Goal: Transaction & Acquisition: Purchase product/service

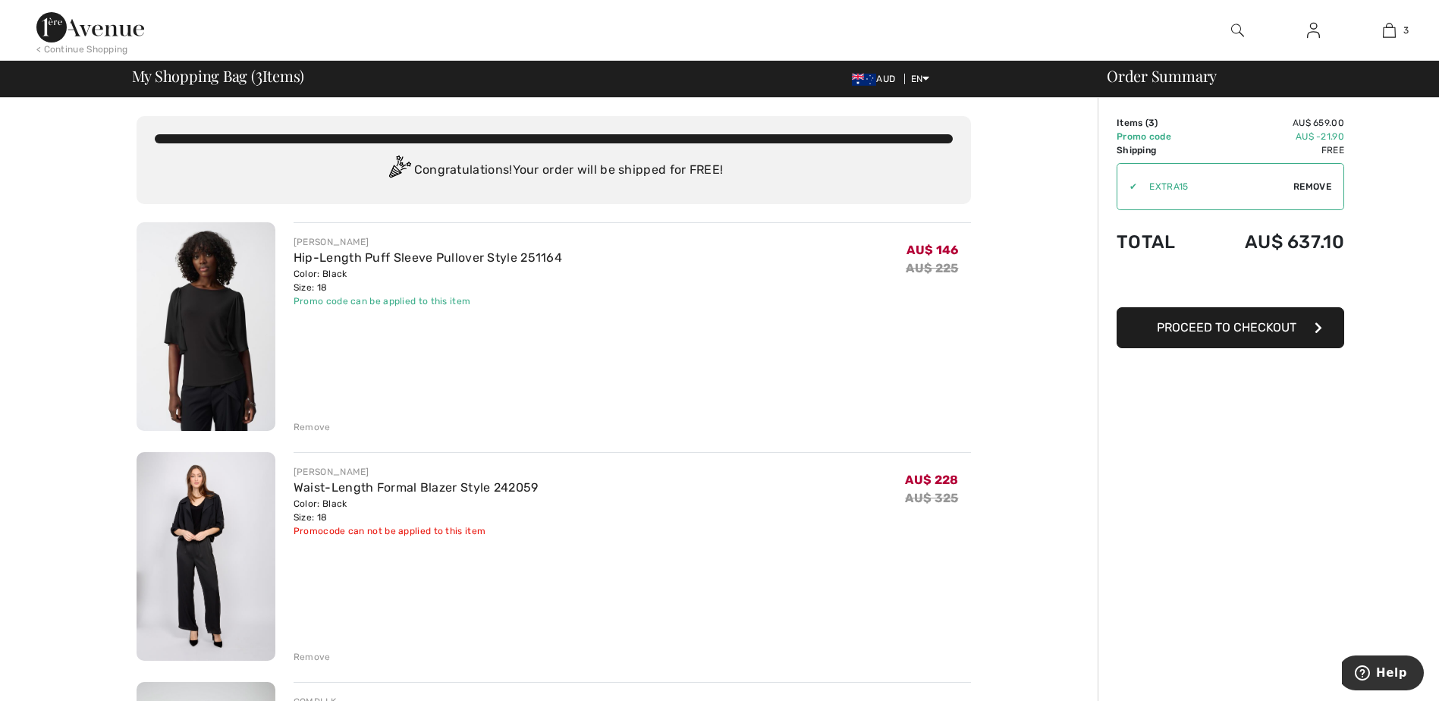
click at [1314, 31] on img at bounding box center [1313, 30] width 13 height 18
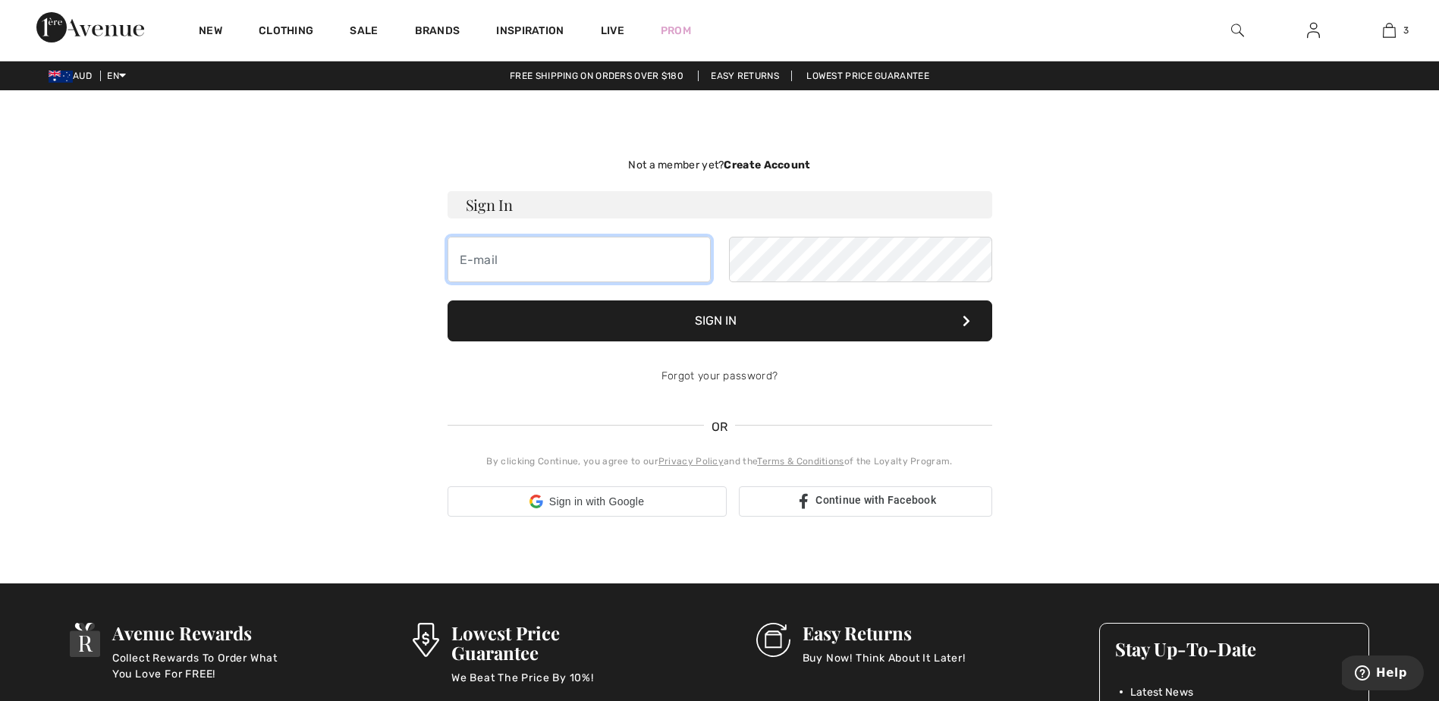
click at [596, 257] on input "email" at bounding box center [579, 260] width 263 height 46
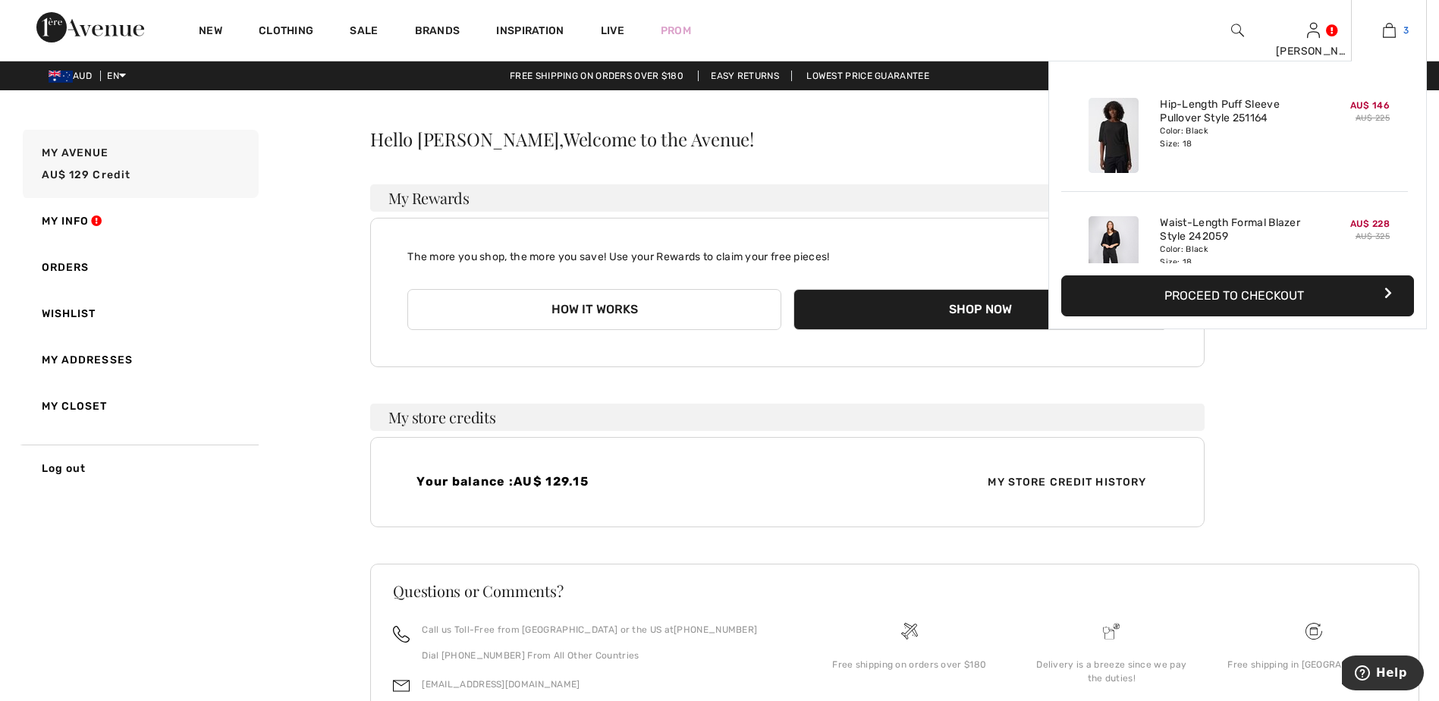
click at [1397, 31] on link "3" at bounding box center [1389, 30] width 74 height 18
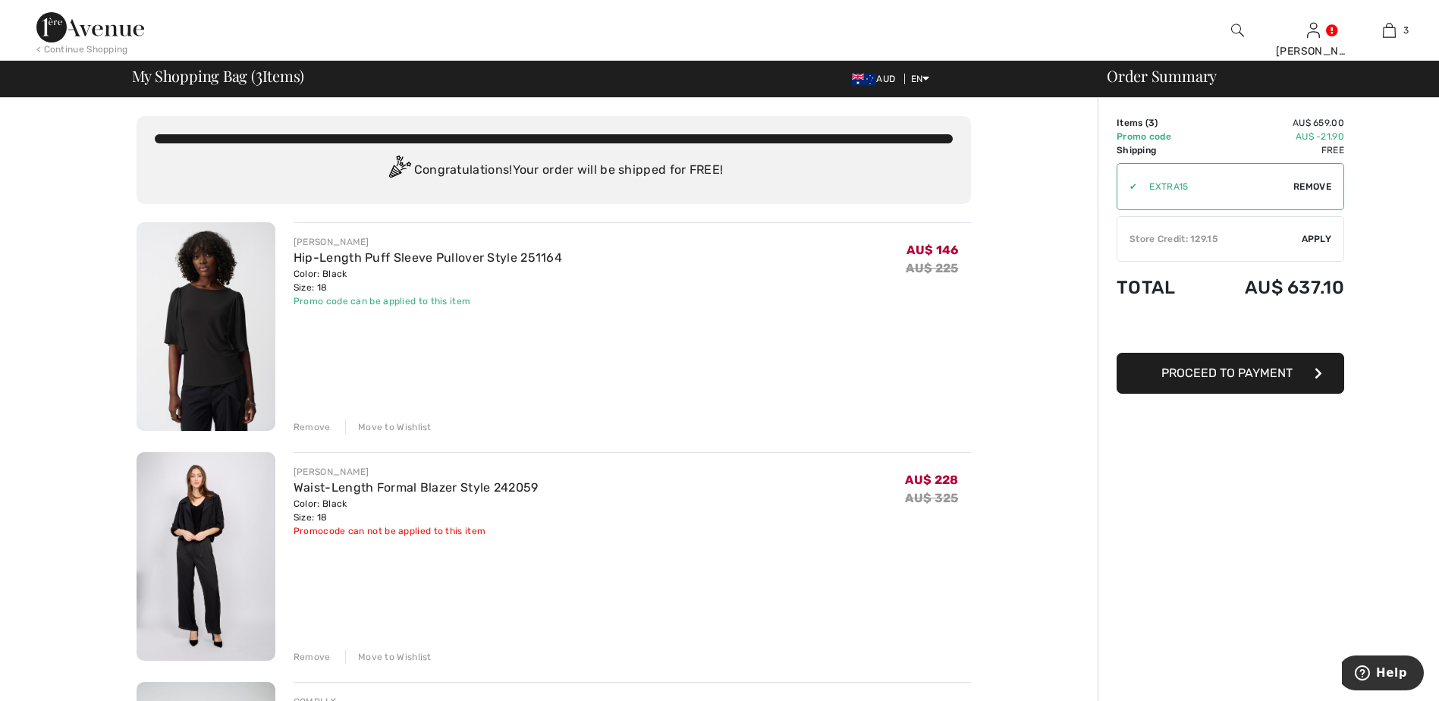
click at [1311, 235] on span "Apply" at bounding box center [1317, 239] width 30 height 14
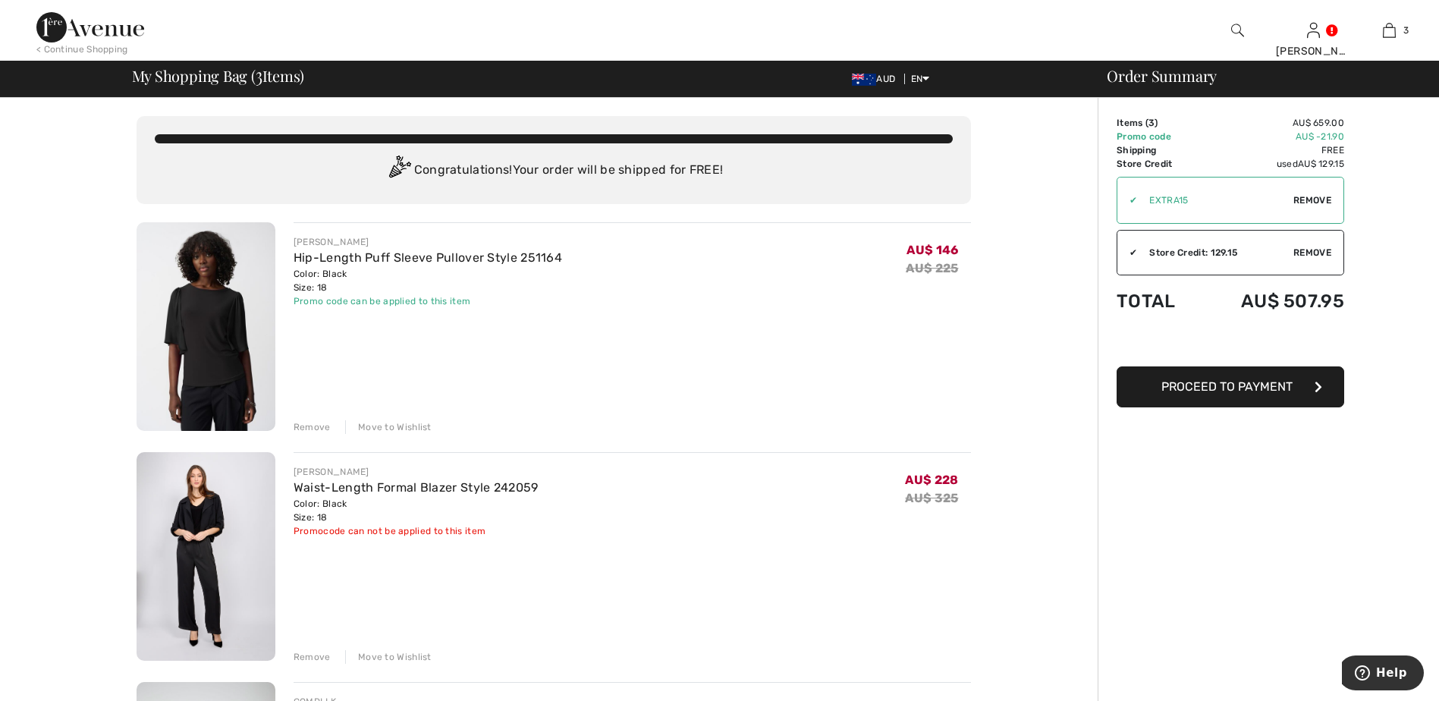
click at [298, 423] on div "Remove" at bounding box center [312, 427] width 37 height 14
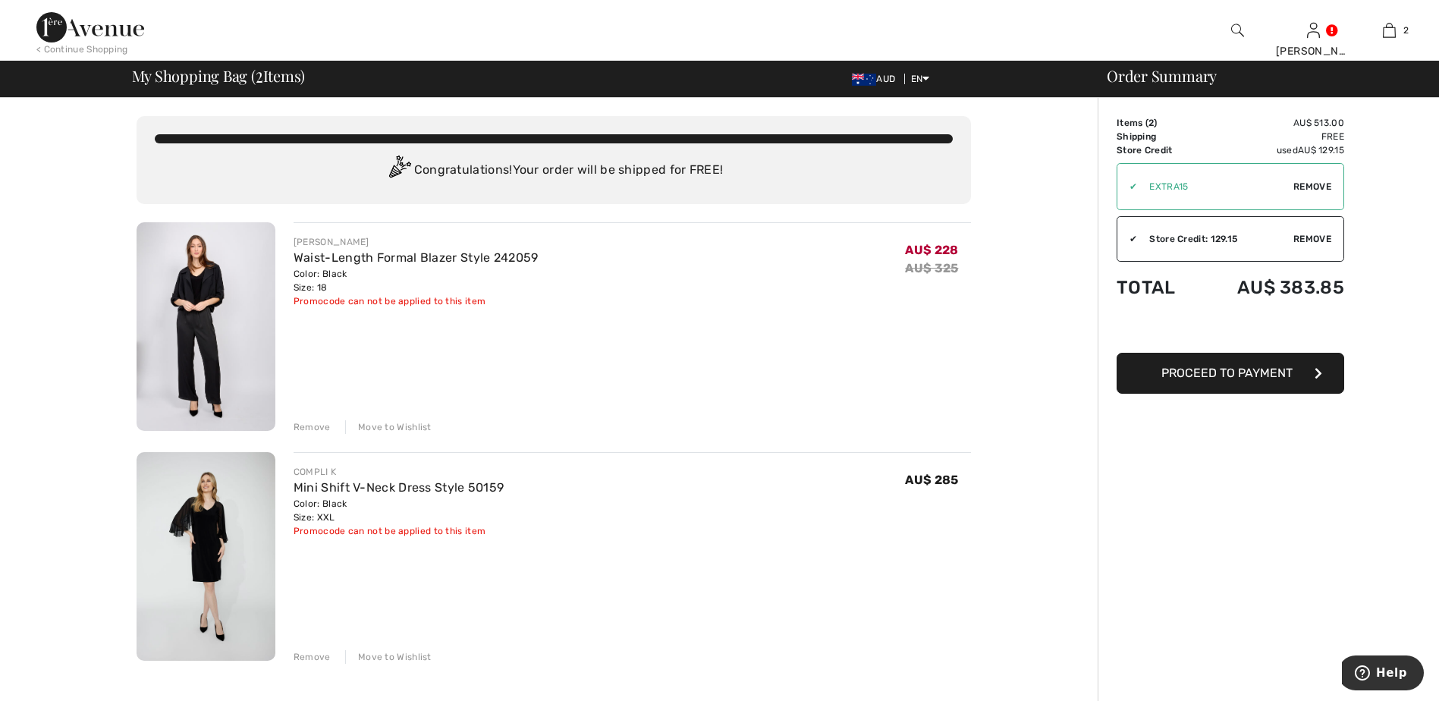
click at [399, 540] on div "COMPLI K Mini Shift V-Neck Dress Style 50159 Color: Black Size: XXL Final Sale …" at bounding box center [633, 558] width 678 height 212
click at [401, 530] on div "Promocode can not be applied to this item" at bounding box center [399, 531] width 211 height 14
click at [313, 431] on div "Remove" at bounding box center [312, 427] width 37 height 14
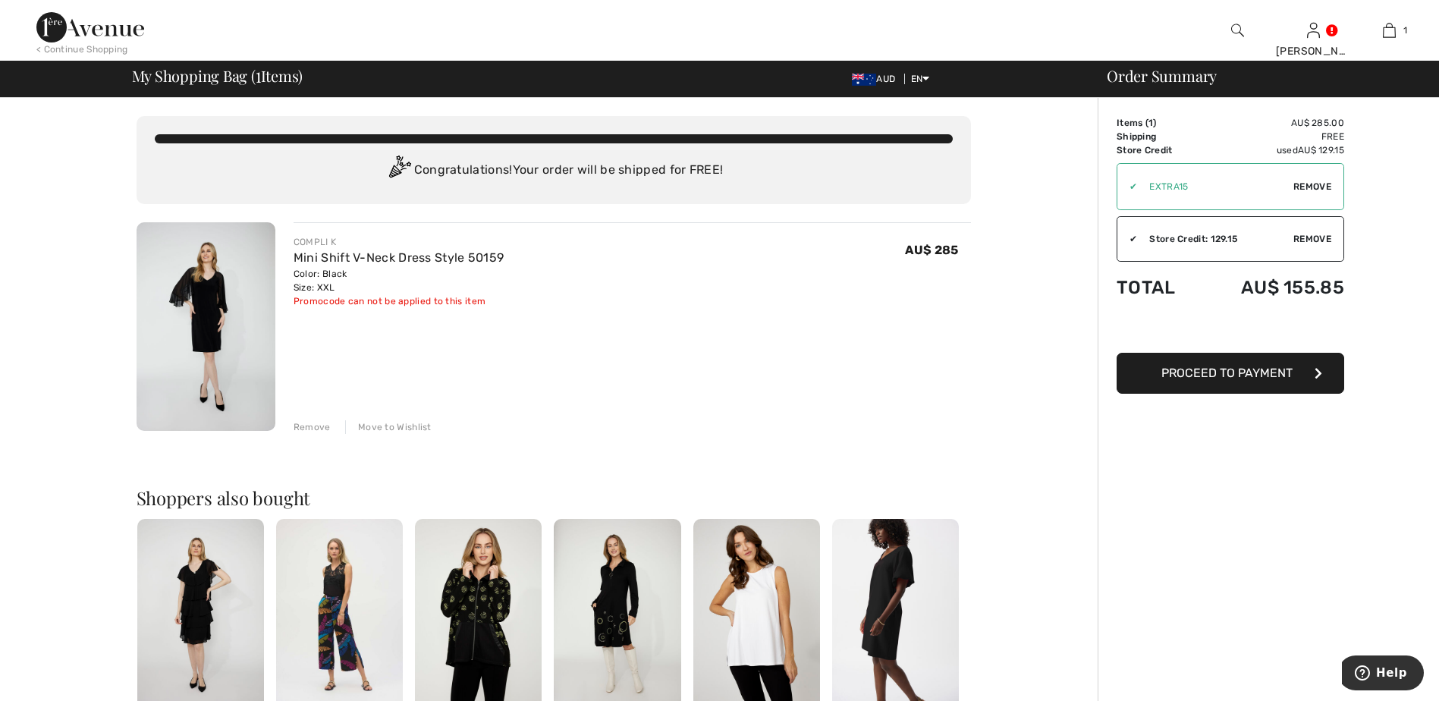
click at [888, 607] on img at bounding box center [895, 614] width 127 height 190
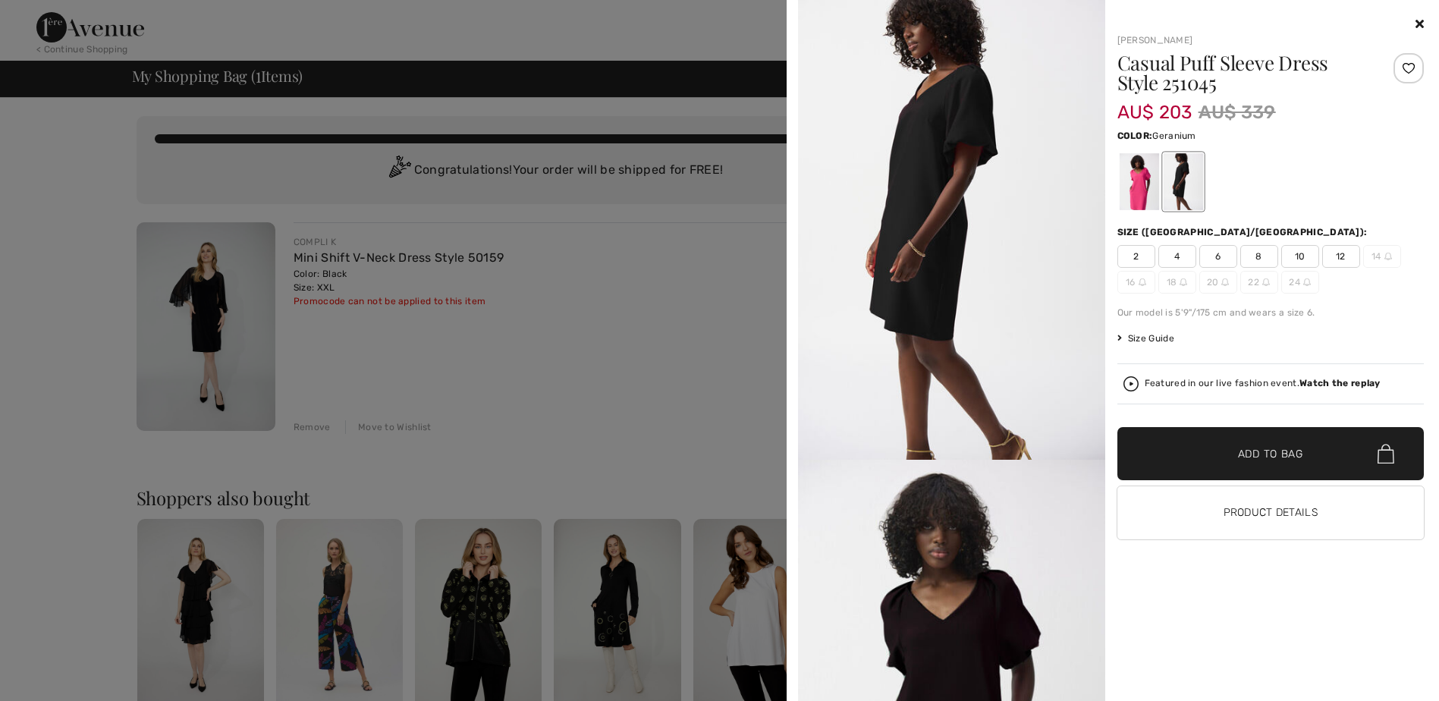
click at [1140, 171] on div at bounding box center [1138, 181] width 39 height 57
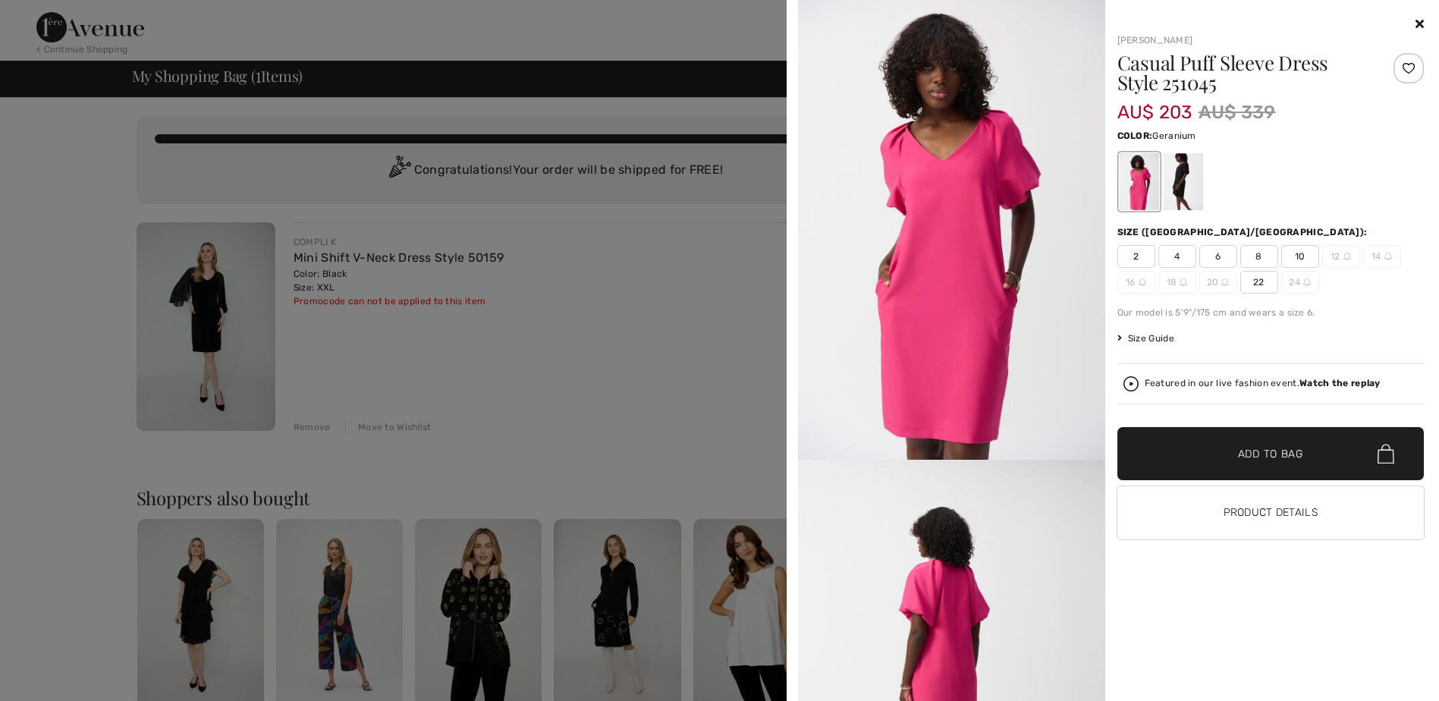
click at [1421, 17] on icon at bounding box center [1420, 23] width 8 height 12
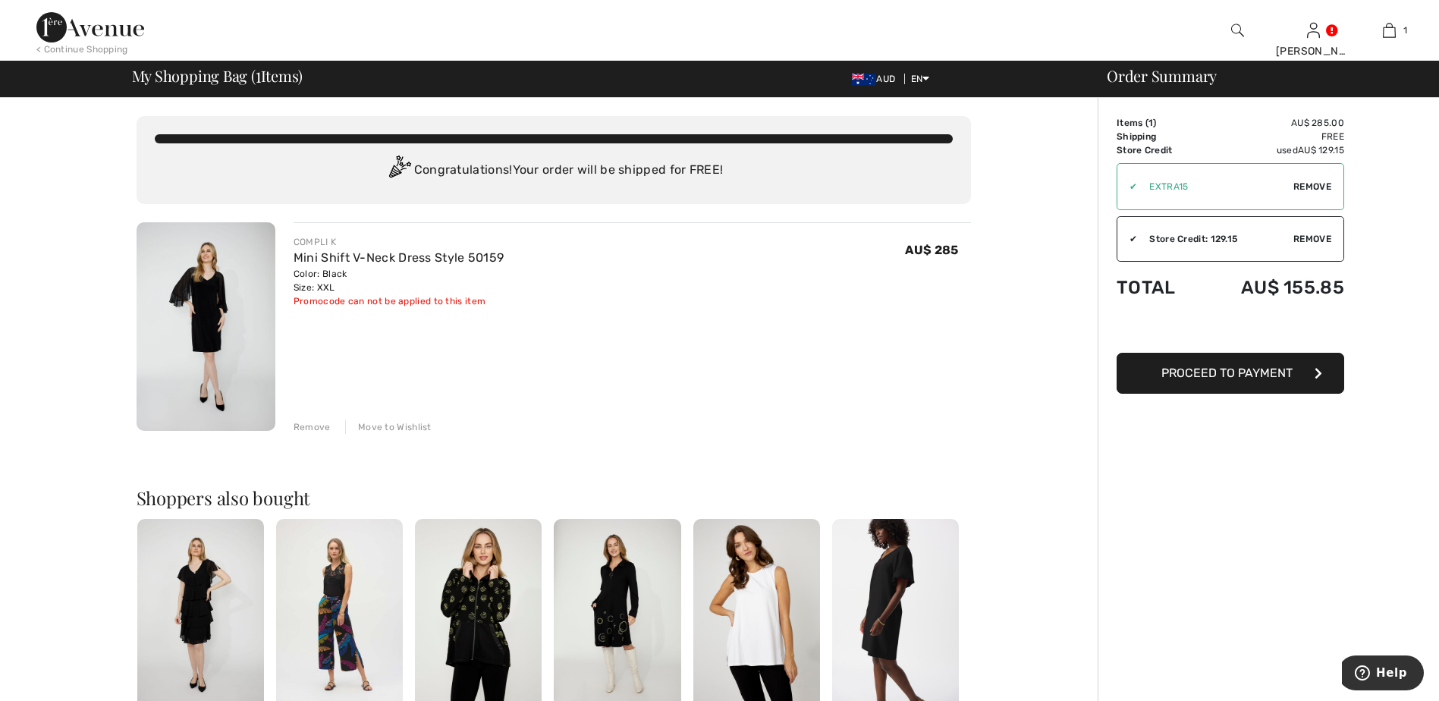
click at [206, 592] on img at bounding box center [200, 614] width 127 height 190
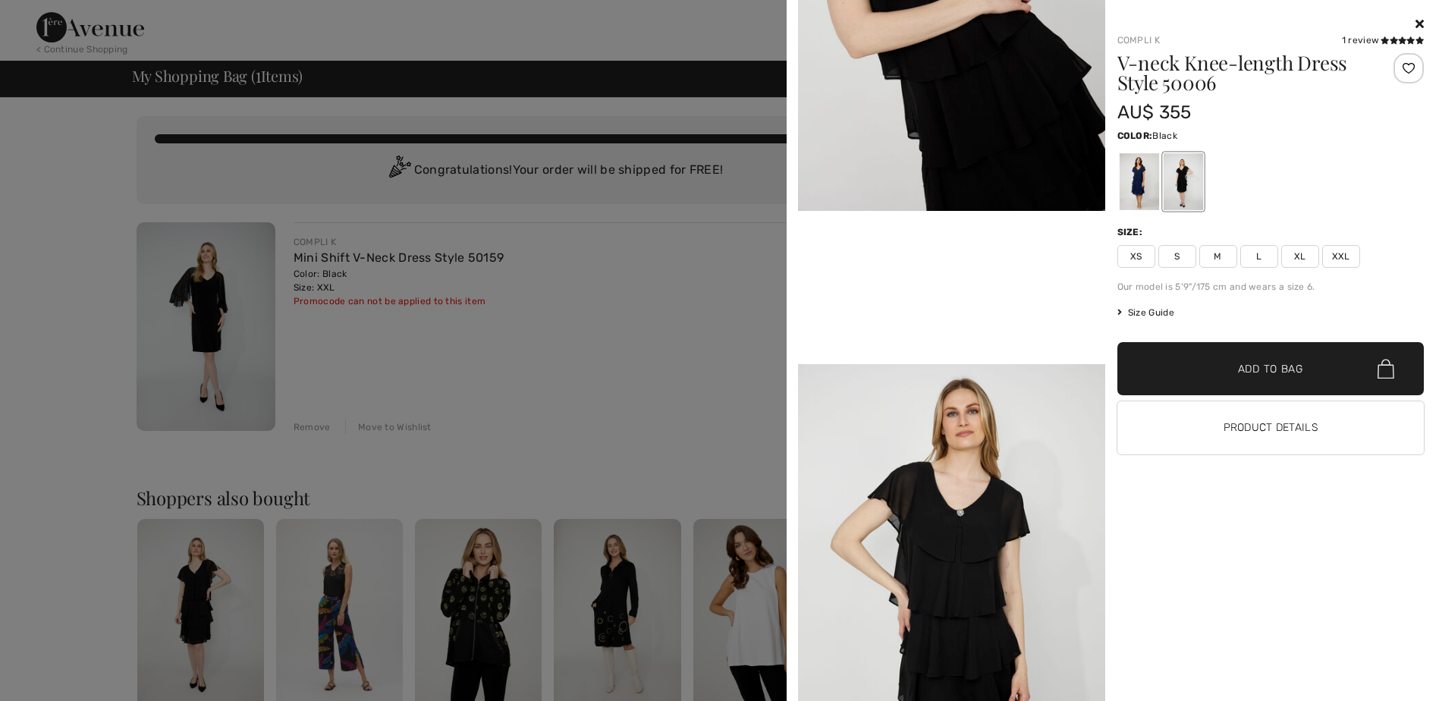
scroll to position [759, 0]
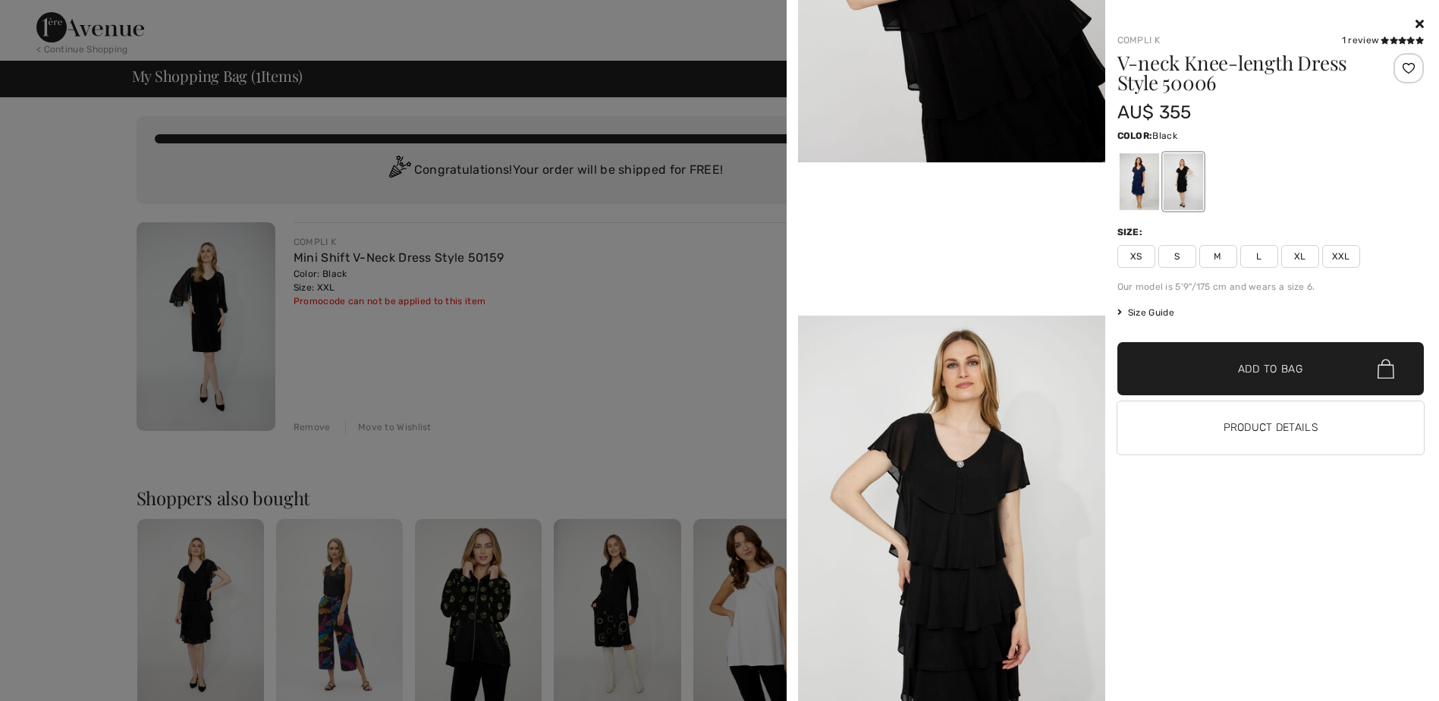
click at [1347, 251] on span "XXL" at bounding box center [1341, 256] width 38 height 23
click at [1419, 22] on icon at bounding box center [1420, 23] width 8 height 12
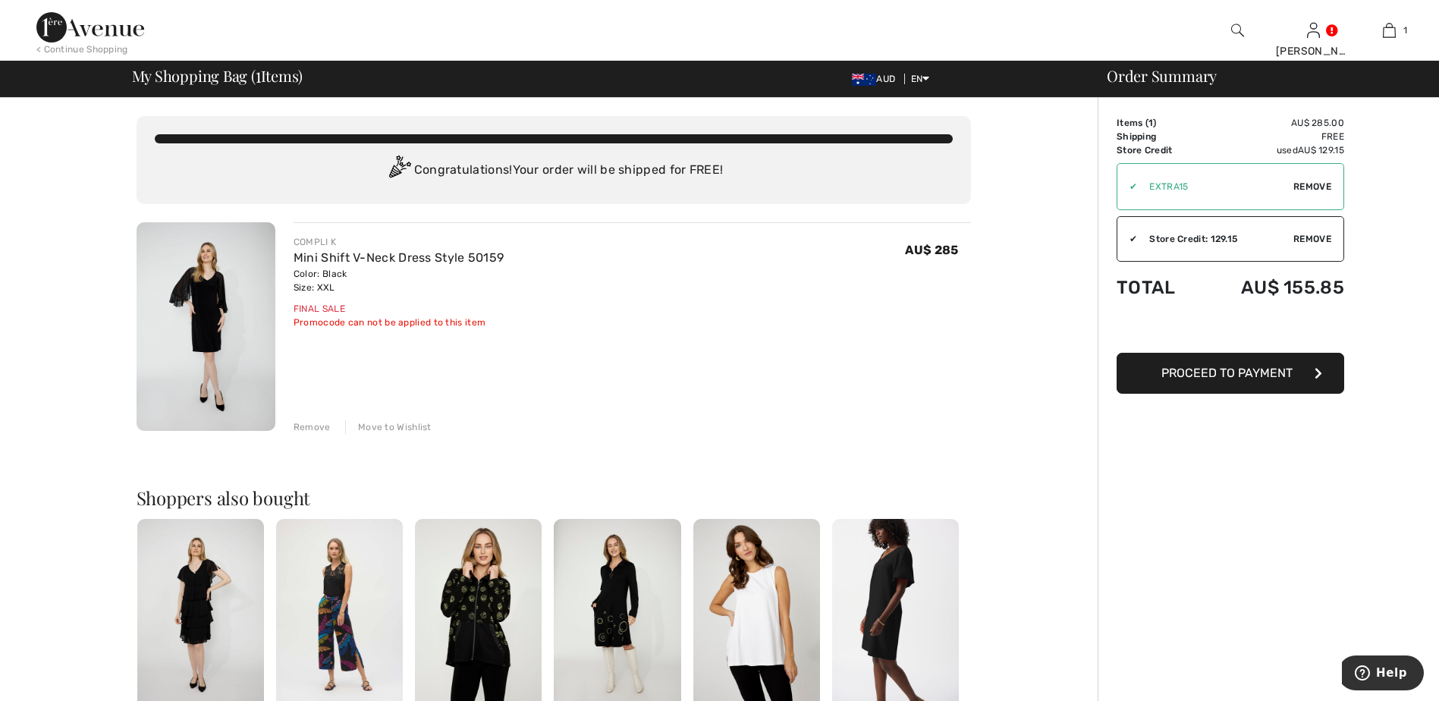
click at [435, 317] on div "Promocode can not be applied to this item" at bounding box center [399, 323] width 211 height 14
click at [718, 334] on div "COMPLI K Mini Shift V-Neck Dress Style 50159 Color: Black Size: XXL Final Sale …" at bounding box center [633, 328] width 678 height 212
